Goal: Task Accomplishment & Management: Complete application form

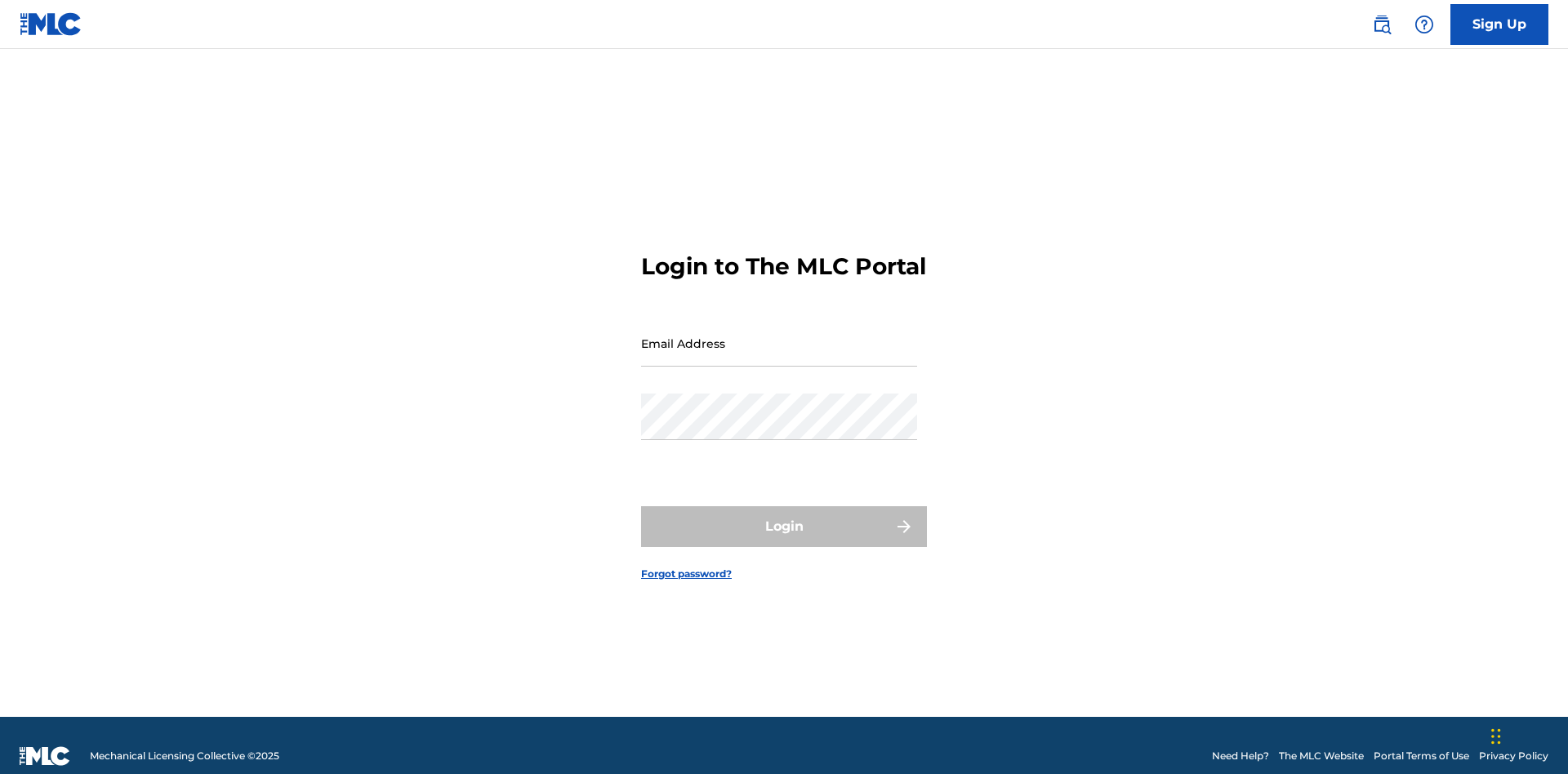
scroll to position [21, 0]
click at [780, 335] on input "Email Address" at bounding box center [779, 343] width 276 height 47
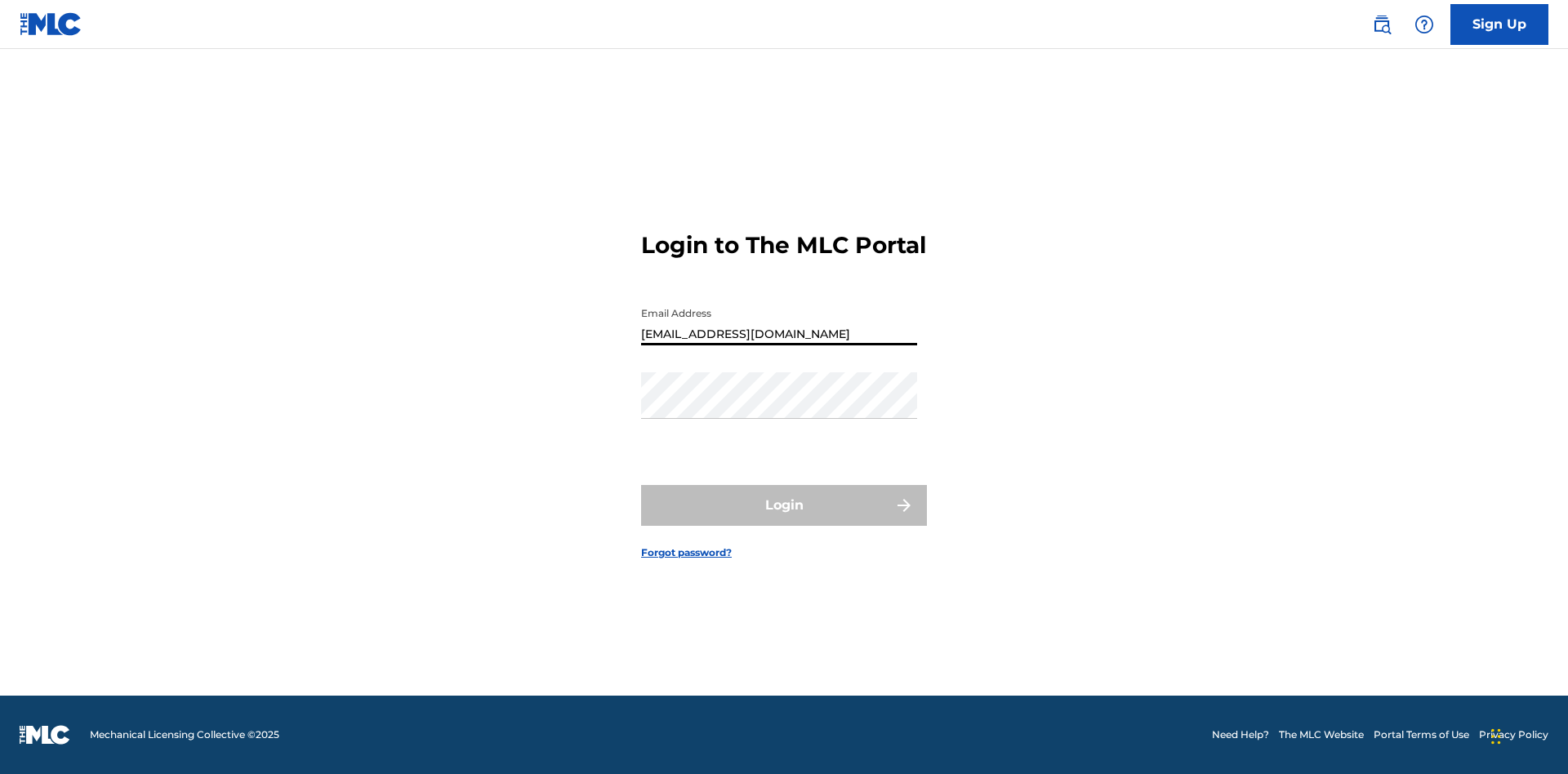
type input "Duke.McTesterson@gmail.com"
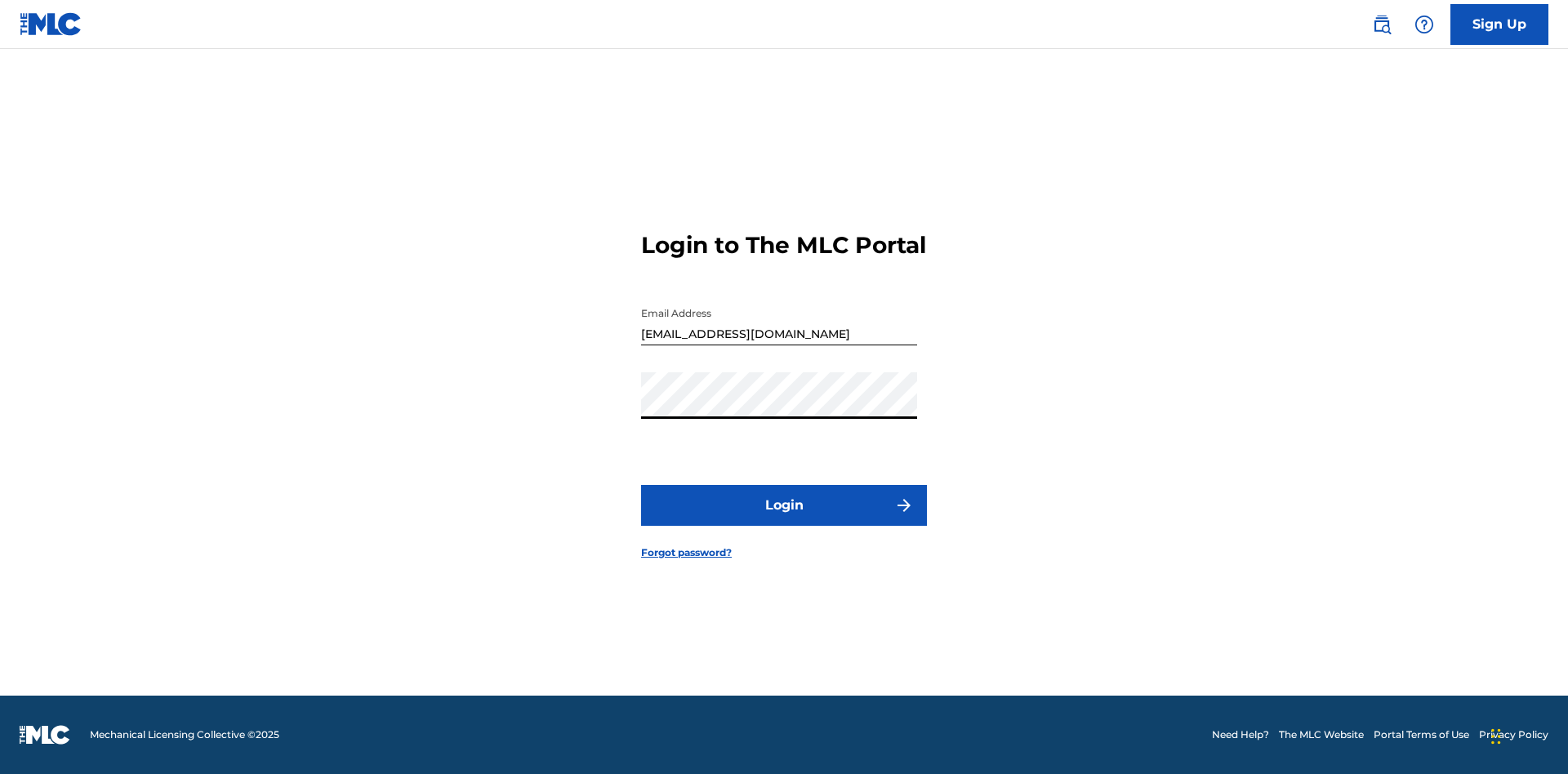
click at [784, 519] on button "Login" at bounding box center [784, 506] width 285 height 41
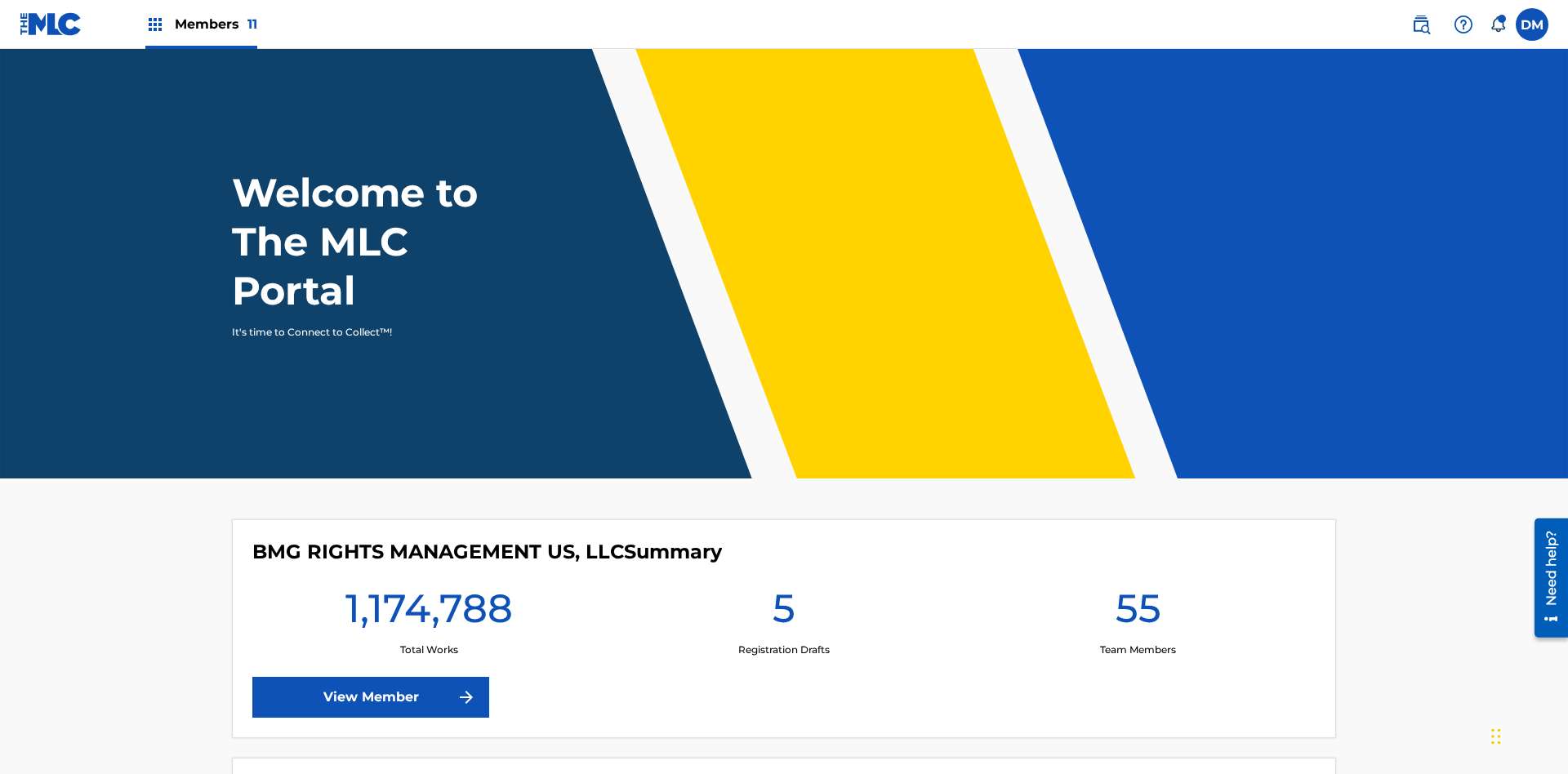
click at [201, 24] on span "Members 11" at bounding box center [216, 24] width 82 height 19
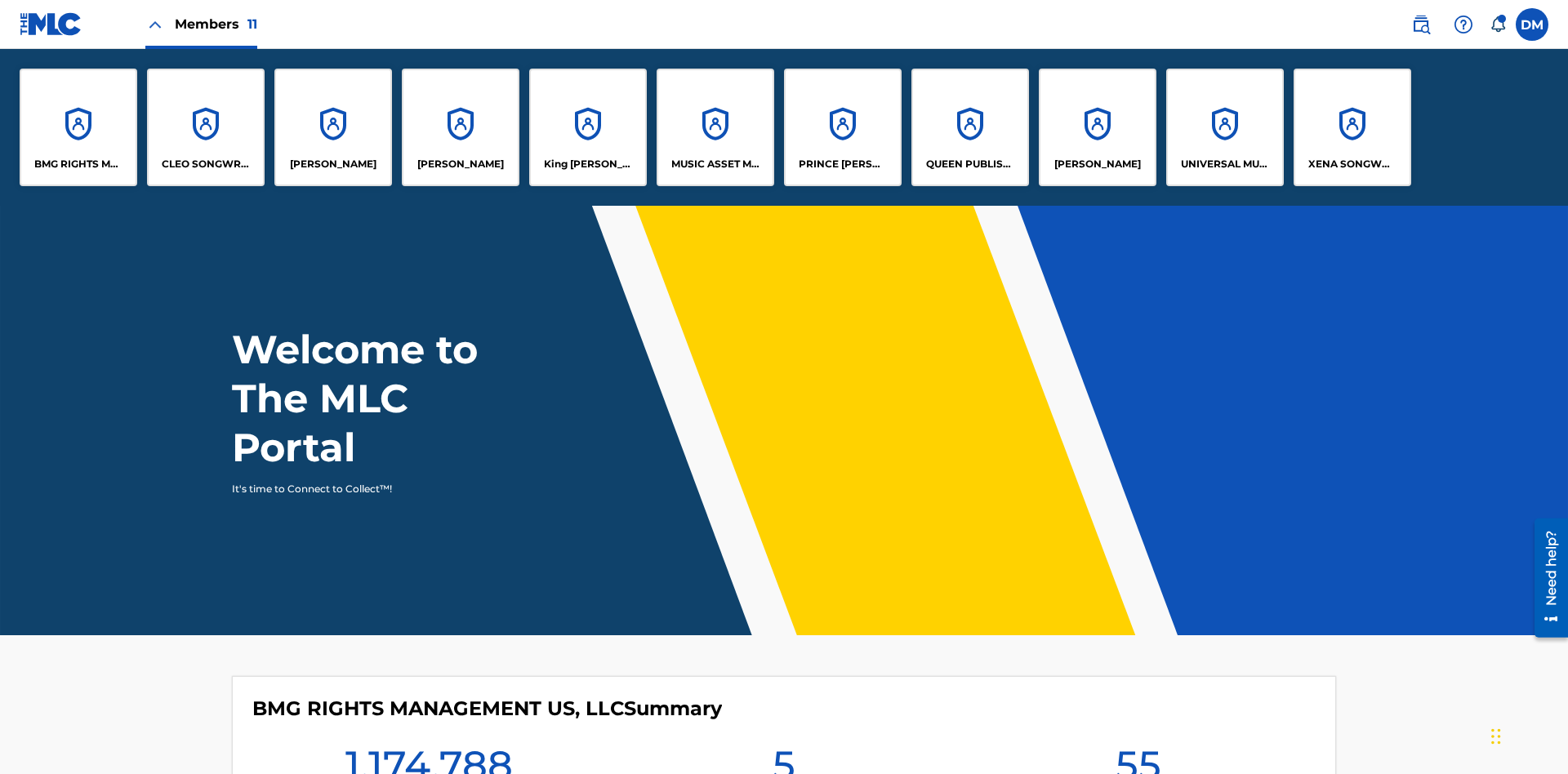
click at [1224, 164] on p "UNIVERSAL MUSIC PUB GROUP" at bounding box center [1225, 164] width 89 height 14
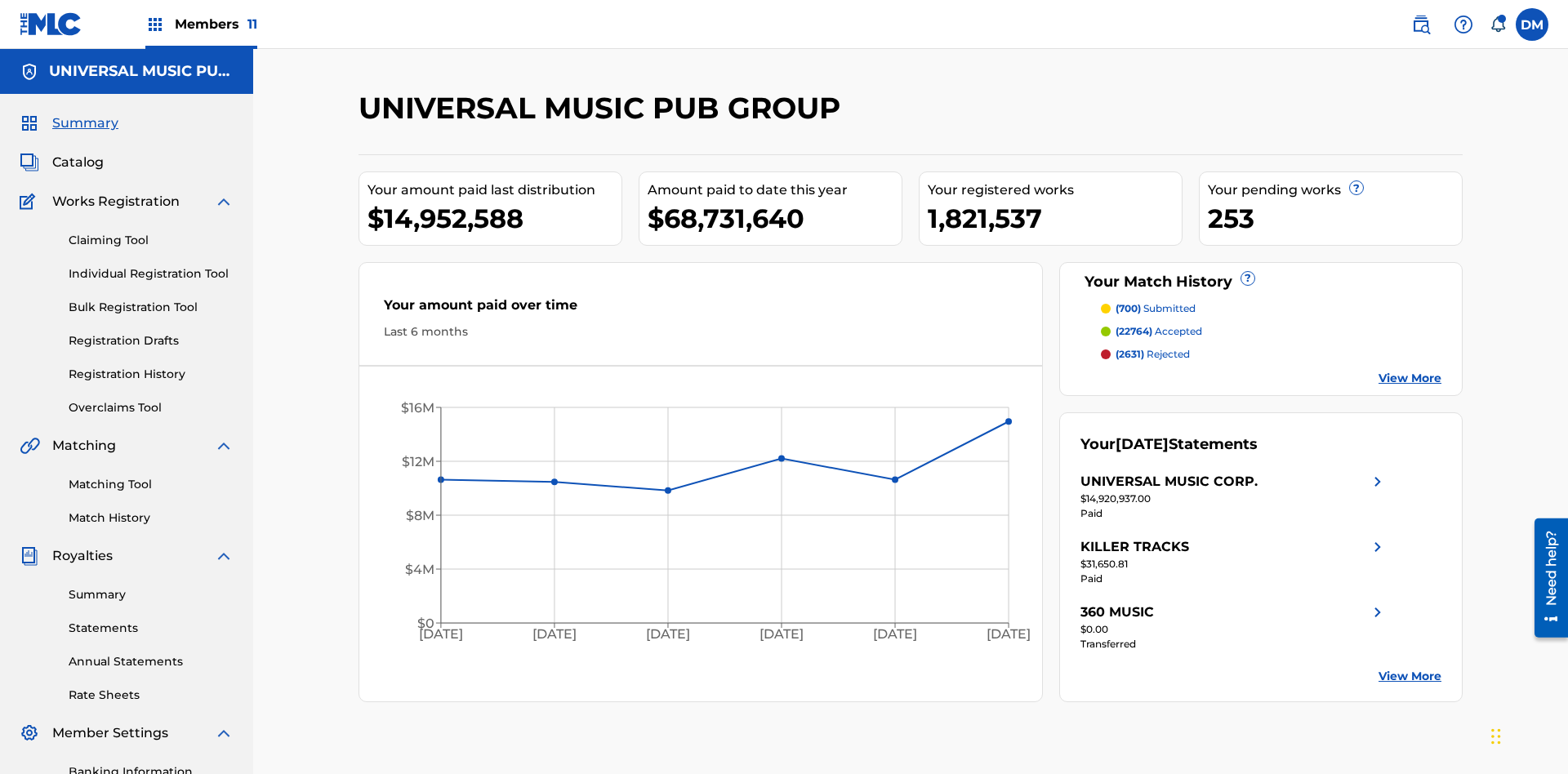
click at [151, 265] on link "Individual Registration Tool" at bounding box center [151, 274] width 165 height 17
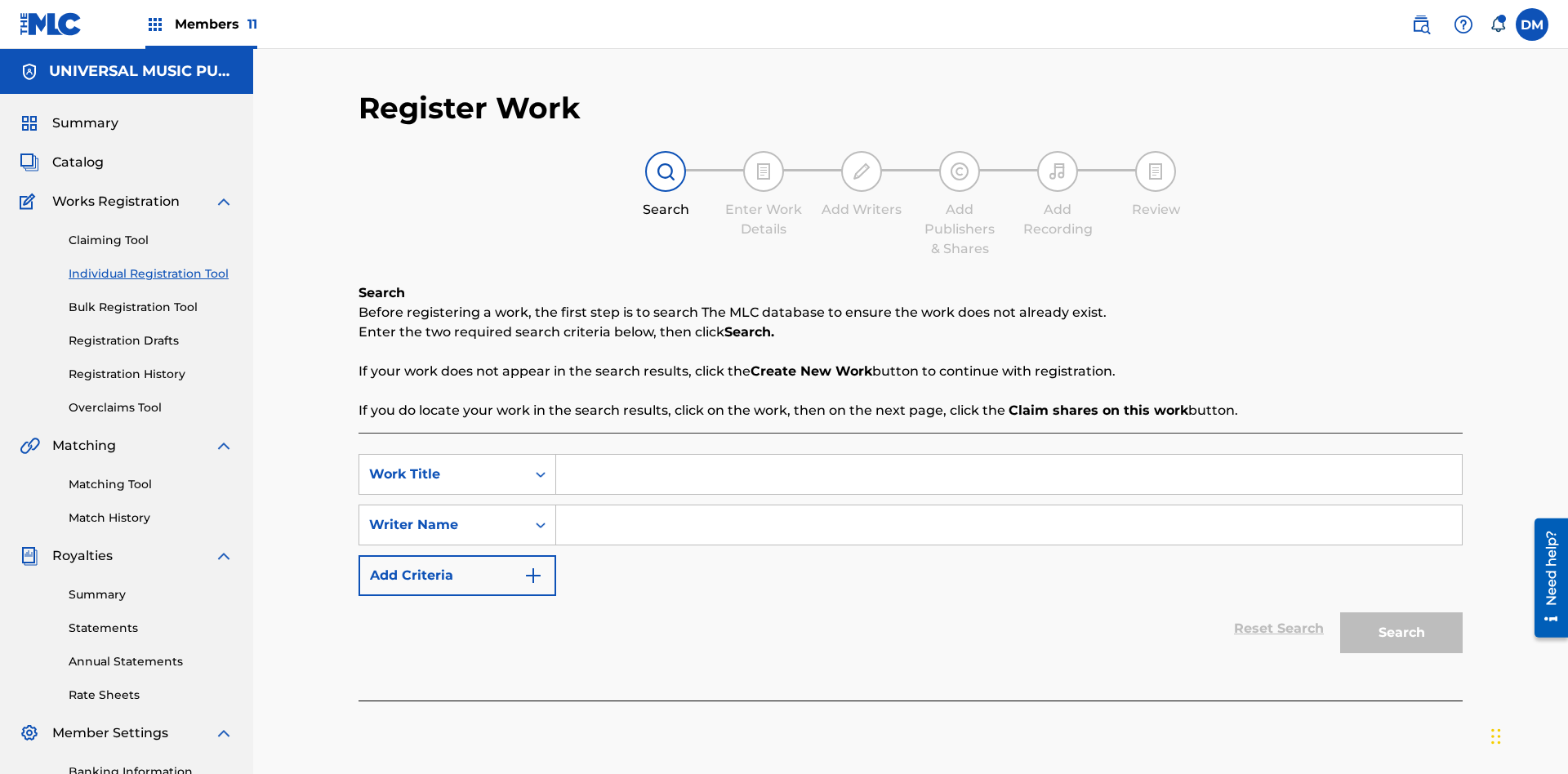
click at [1009, 455] on input "Search Form" at bounding box center [1010, 474] width 906 height 39
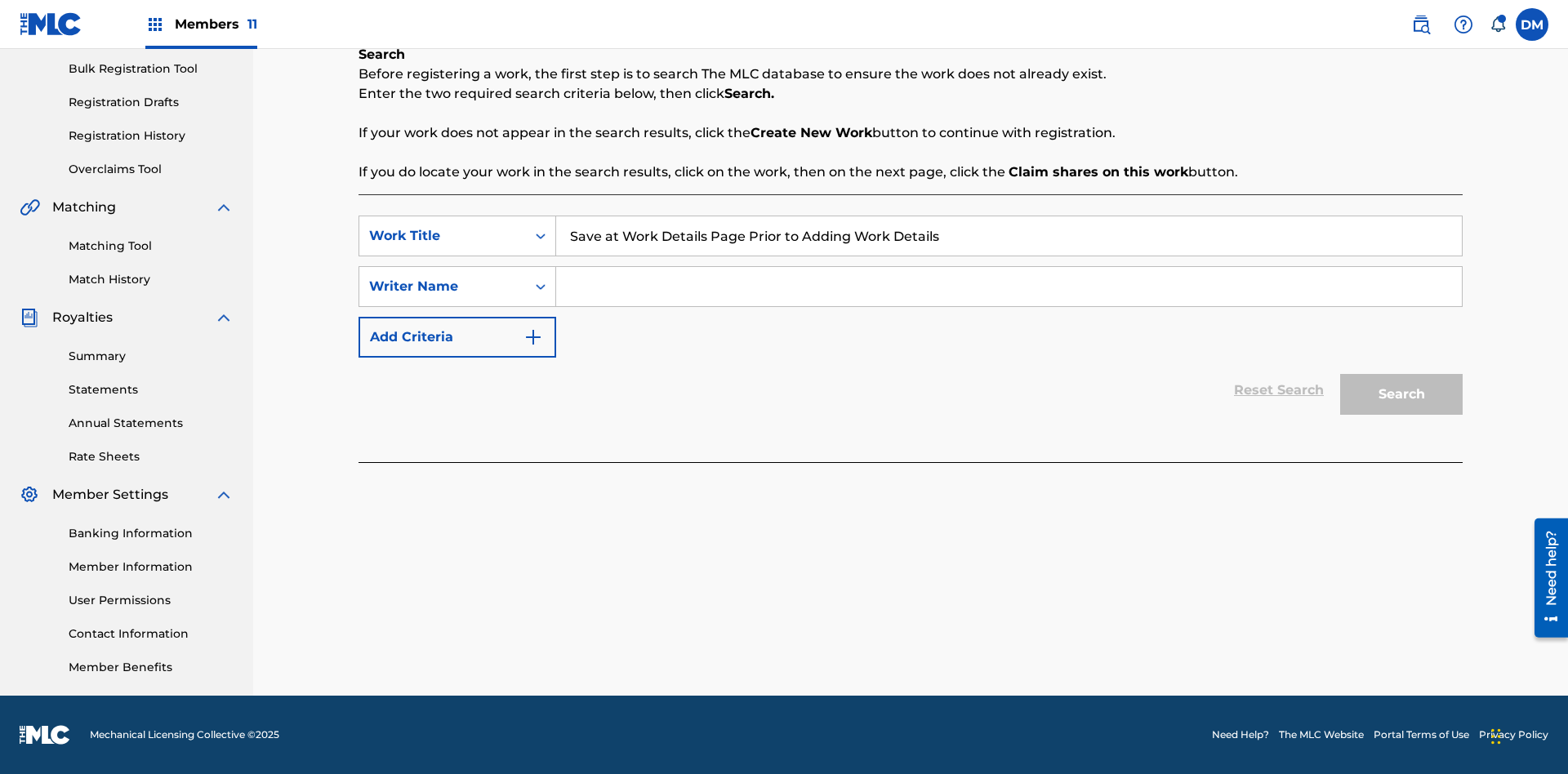
type input "Save at Work Details Page Prior to Adding Work Details"
click at [1009, 286] on input "Search Form" at bounding box center [1010, 286] width 906 height 39
type input "QWERTYUIOP"
click at [1401, 395] on button "Search" at bounding box center [1401, 395] width 123 height 41
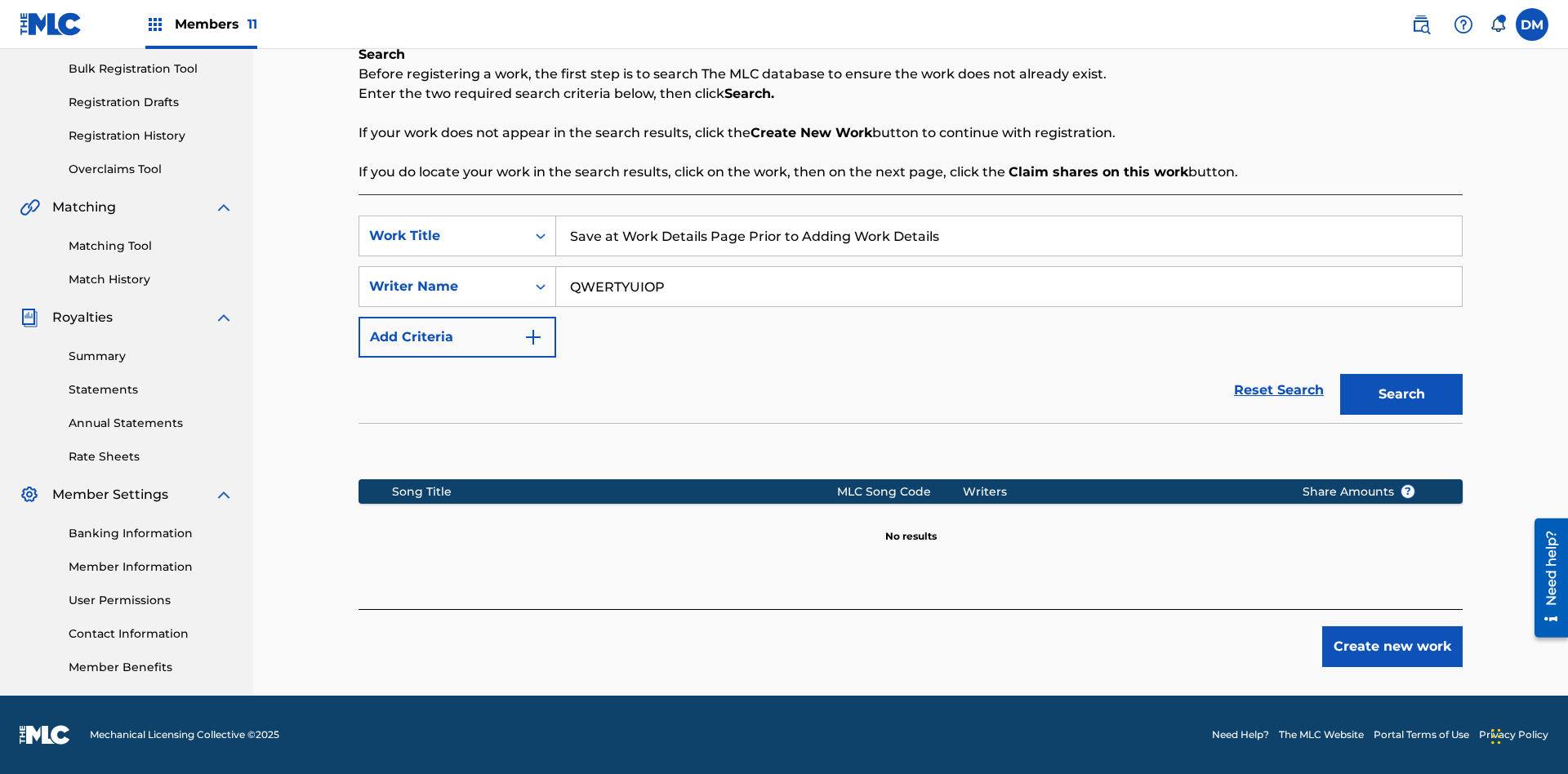
click at [1393, 647] on button "Create new work" at bounding box center [1393, 647] width 141 height 41
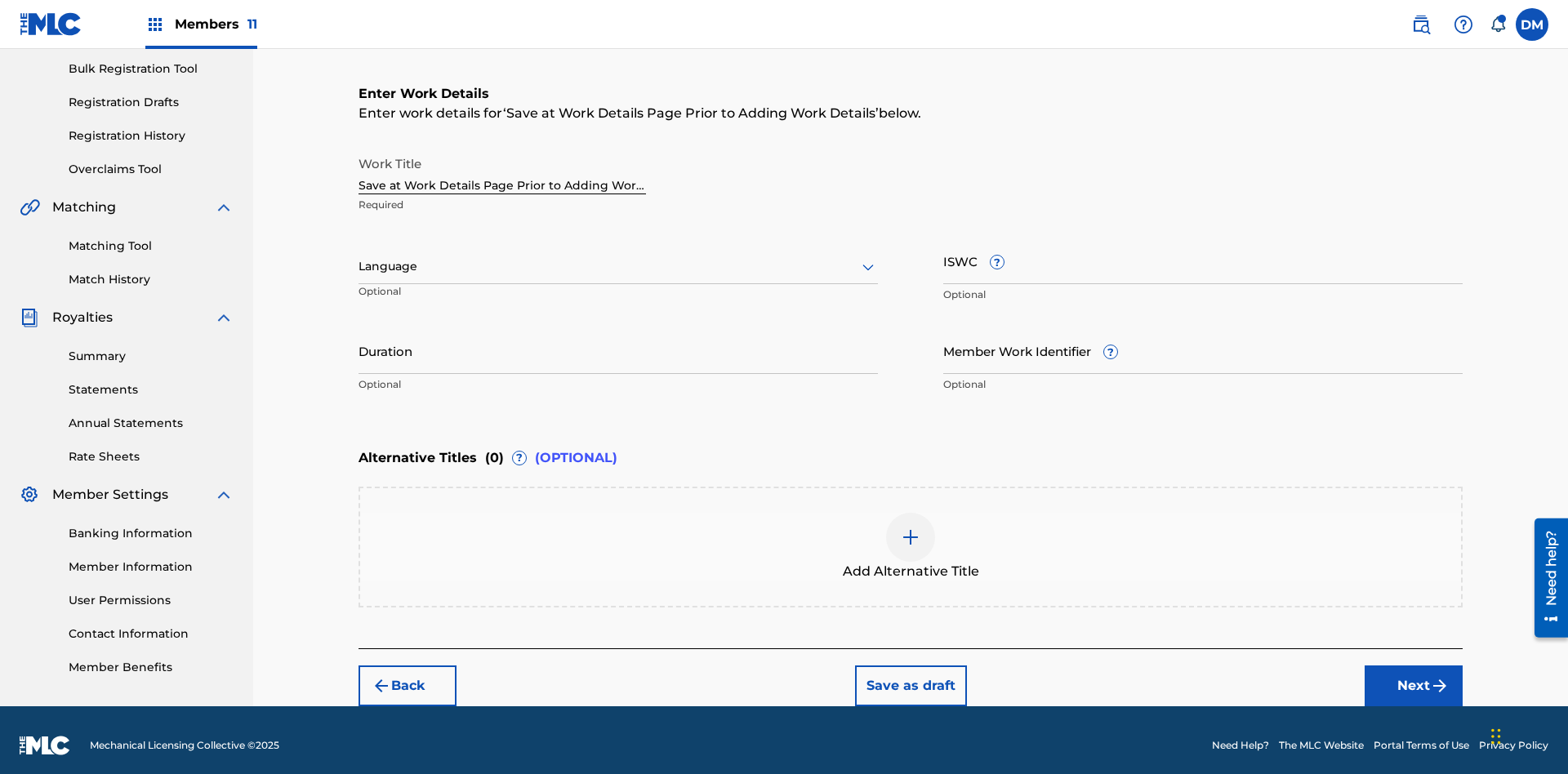
click at [910, 674] on button "Save as draft" at bounding box center [911, 686] width 112 height 41
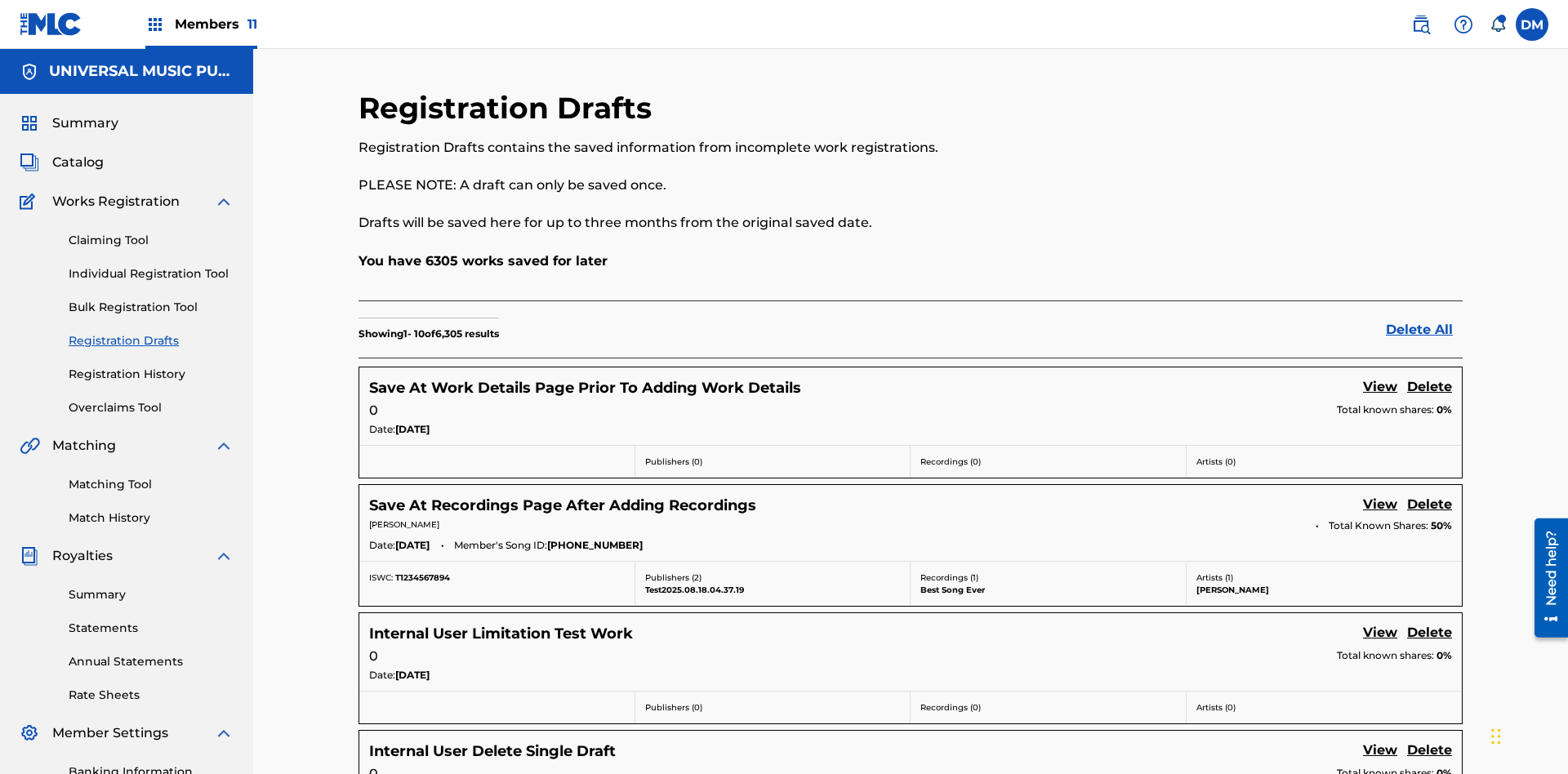
click at [1380, 377] on link "View" at bounding box center [1380, 388] width 34 height 22
